Goal: Navigation & Orientation: Find specific page/section

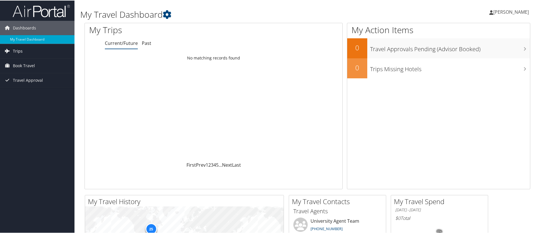
click at [16, 51] on span "Trips" at bounding box center [18, 51] width 10 height 14
click at [29, 63] on link "Current/Future Trips" at bounding box center [37, 62] width 74 height 9
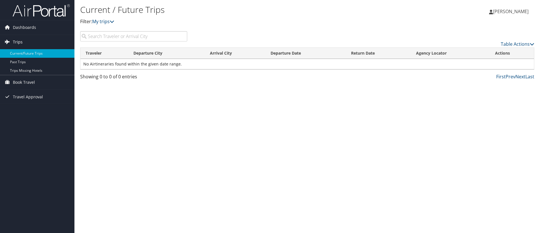
click at [19, 42] on span "Trips" at bounding box center [18, 42] width 10 height 14
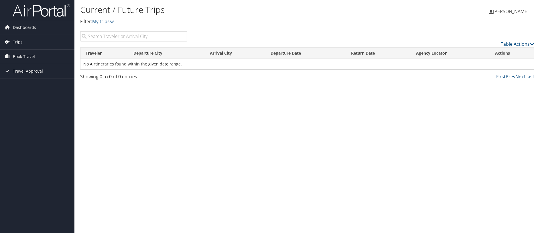
click at [19, 42] on span "Trips" at bounding box center [18, 42] width 10 height 14
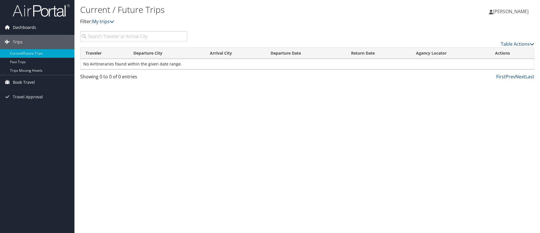
click at [18, 28] on span "Dashboards" at bounding box center [24, 27] width 23 height 14
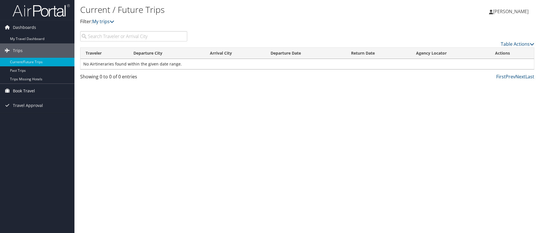
click at [24, 96] on span "Book Travel" at bounding box center [24, 91] width 22 height 14
click at [35, 120] on link "Book/Manage Online Trips" at bounding box center [37, 119] width 74 height 9
